Goal: Task Accomplishment & Management: Manage account settings

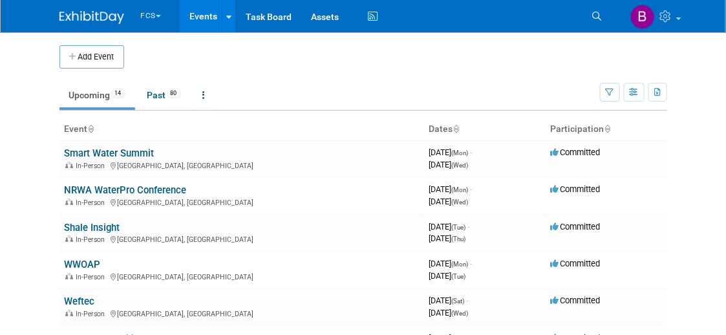
click at [121, 189] on link "NRWA WaterPro Conference" at bounding box center [126, 190] width 122 height 12
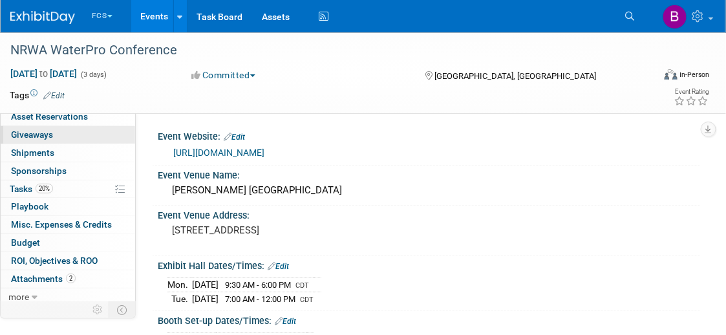
scroll to position [77, 0]
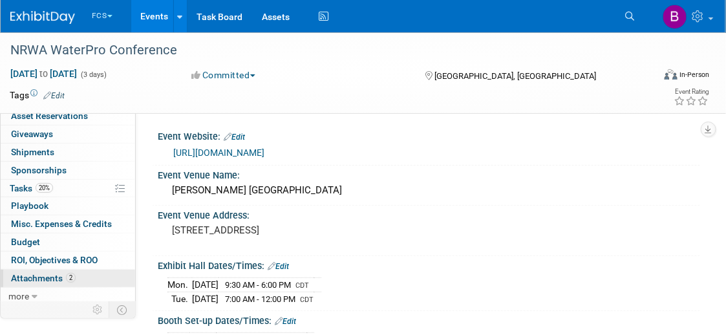
click at [49, 273] on span "Attachments 2" at bounding box center [43, 278] width 65 height 10
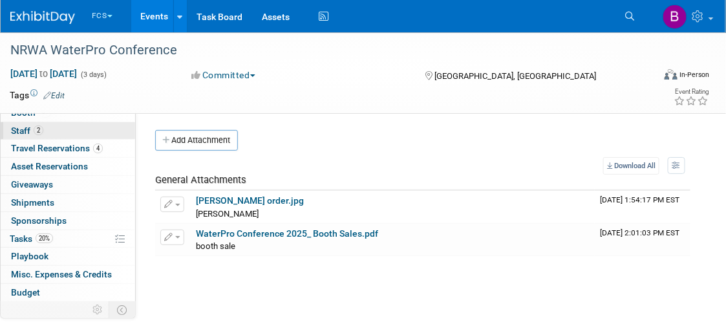
scroll to position [0, 0]
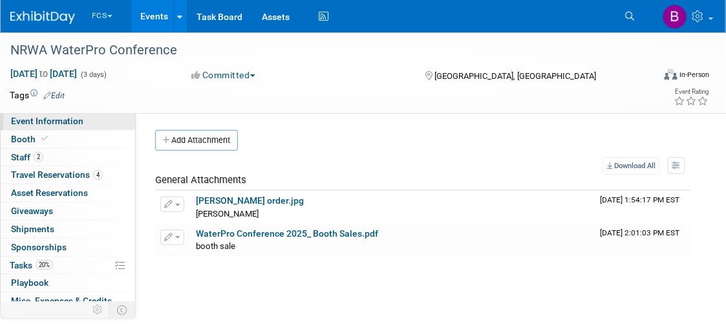
click at [47, 121] on span "Event Information" at bounding box center [47, 121] width 72 height 10
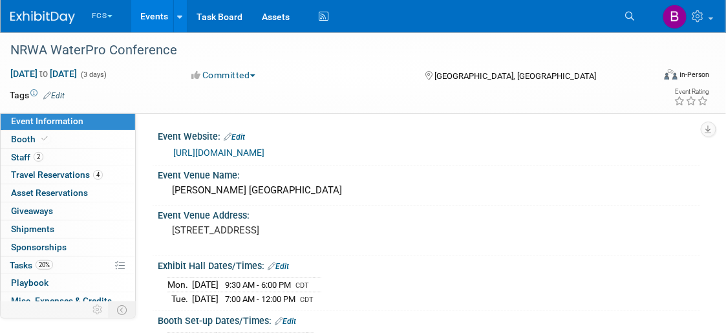
click at [264, 149] on link "[URL][DOMAIN_NAME]" at bounding box center [218, 152] width 91 height 10
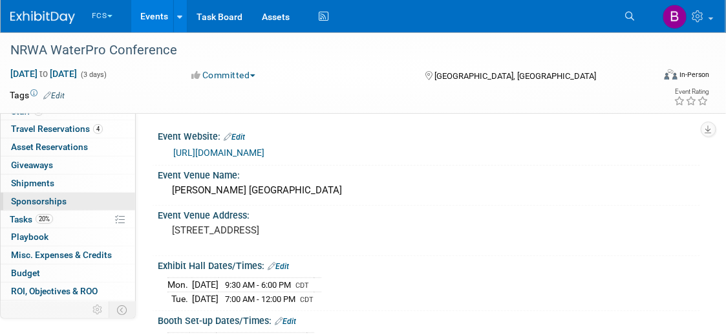
scroll to position [65, 0]
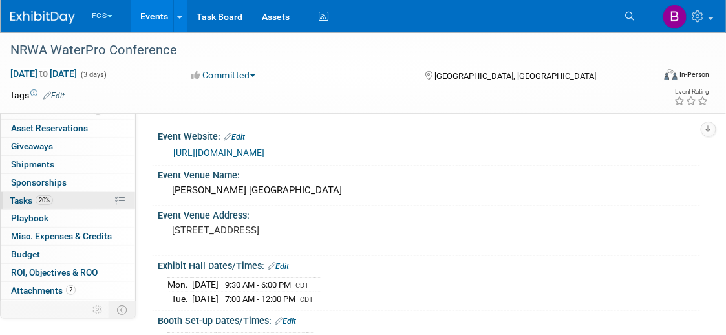
click at [19, 195] on span "Tasks 20%" at bounding box center [31, 200] width 43 height 10
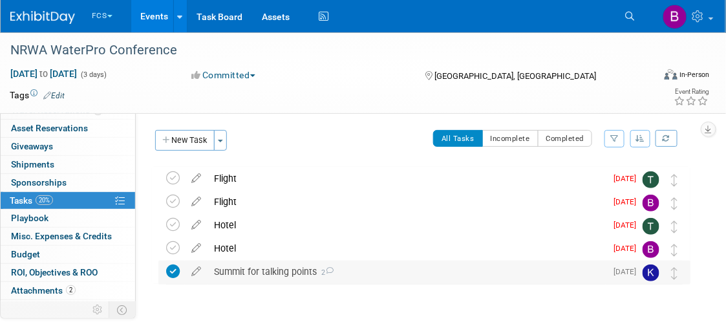
click at [173, 269] on icon at bounding box center [173, 271] width 14 height 14
click at [173, 249] on icon at bounding box center [173, 248] width 14 height 14
click at [170, 224] on icon at bounding box center [173, 225] width 14 height 14
click at [171, 195] on icon at bounding box center [173, 201] width 14 height 14
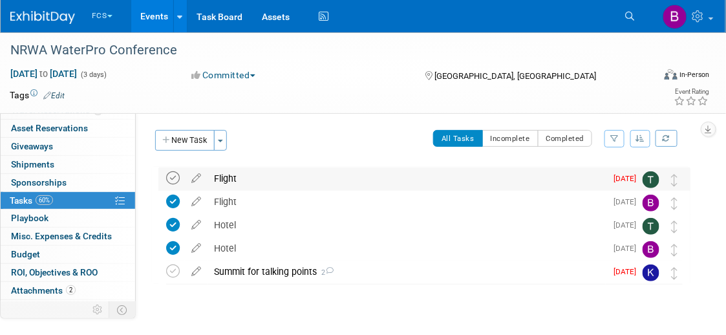
click at [175, 174] on icon at bounding box center [173, 178] width 14 height 14
